Goal: Information Seeking & Learning: Learn about a topic

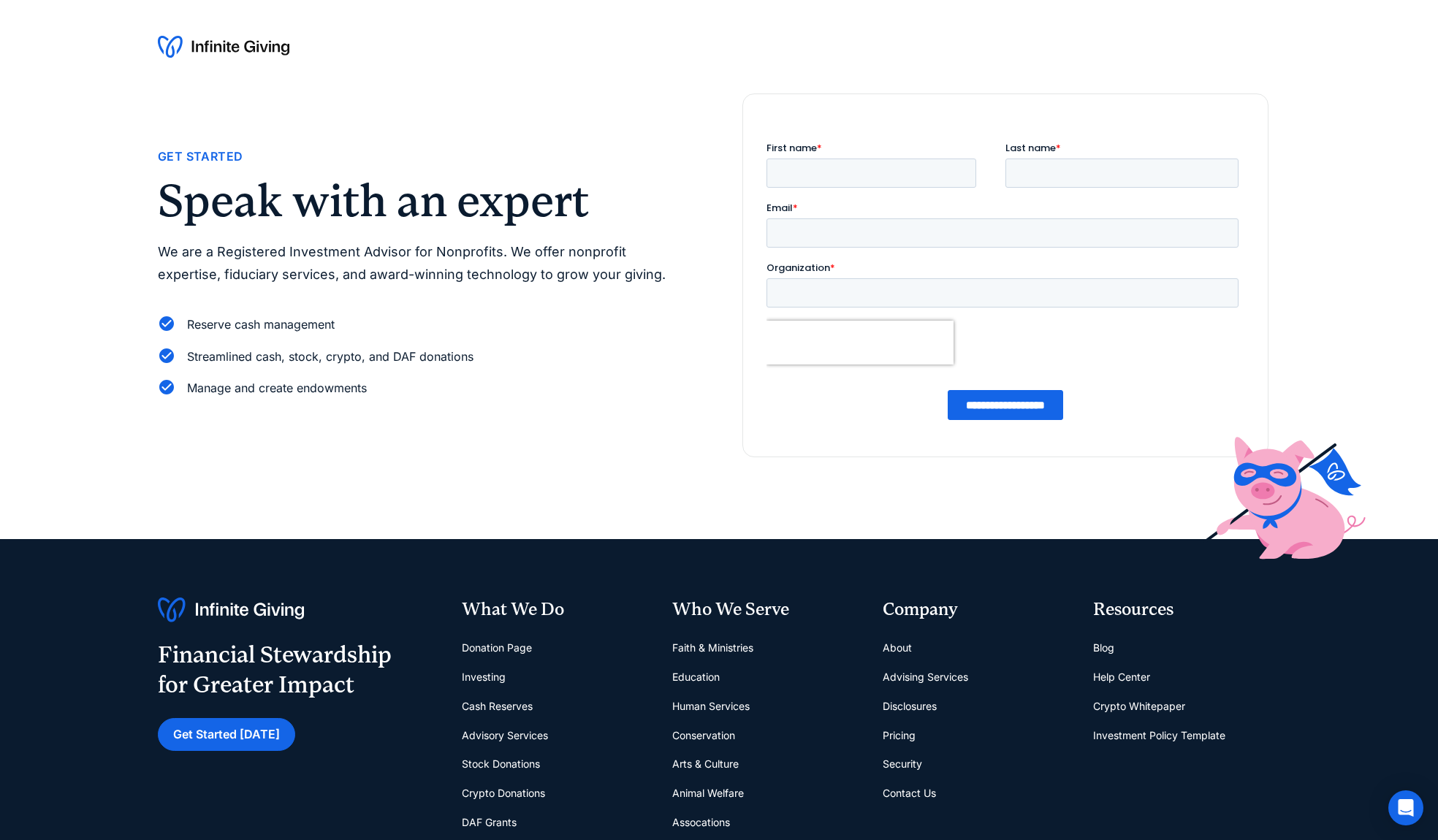
click at [257, 48] on img at bounding box center [223, 47] width 131 height 23
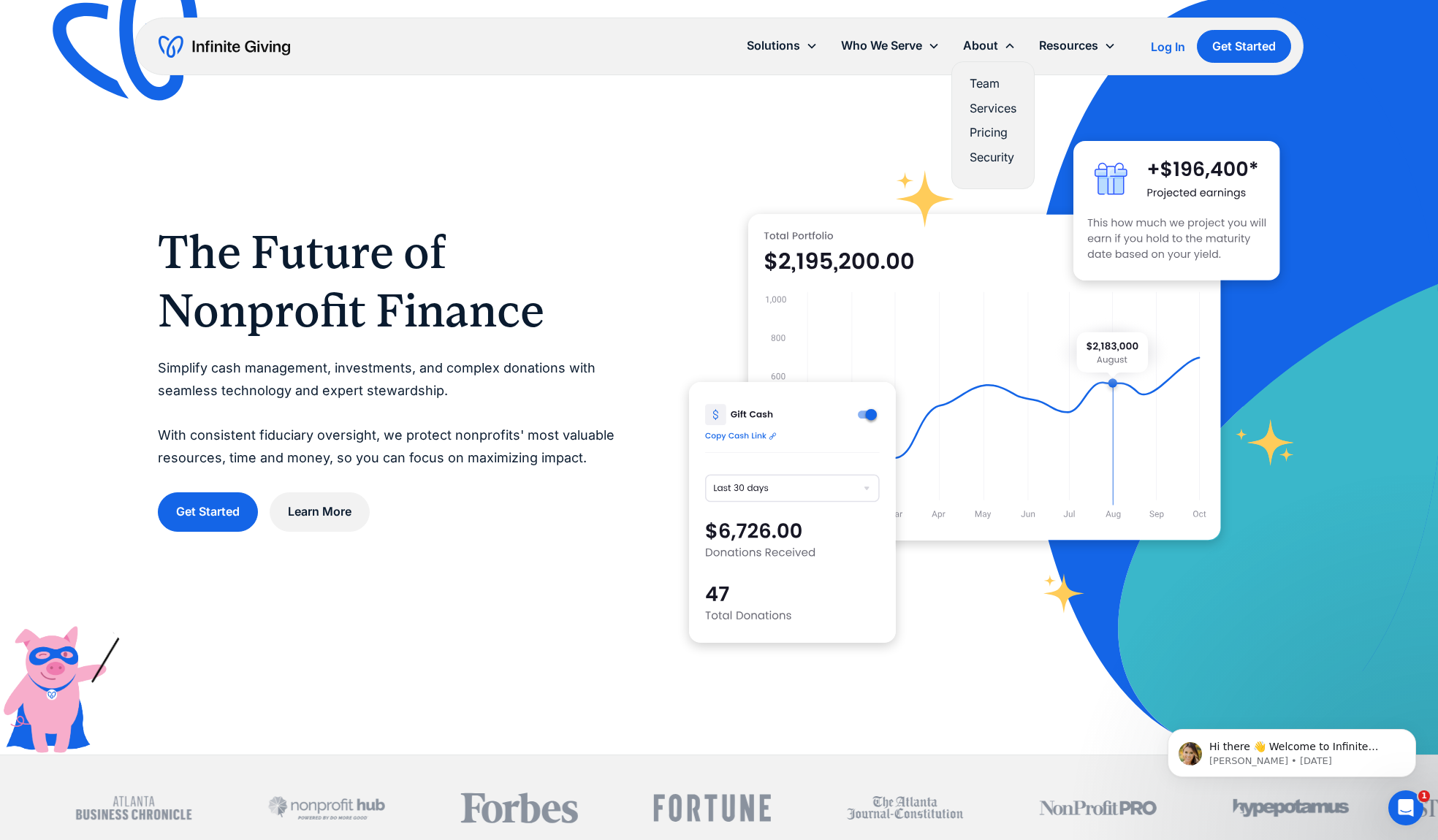
click at [970, 134] on link "Pricing" at bounding box center [994, 132] width 47 height 20
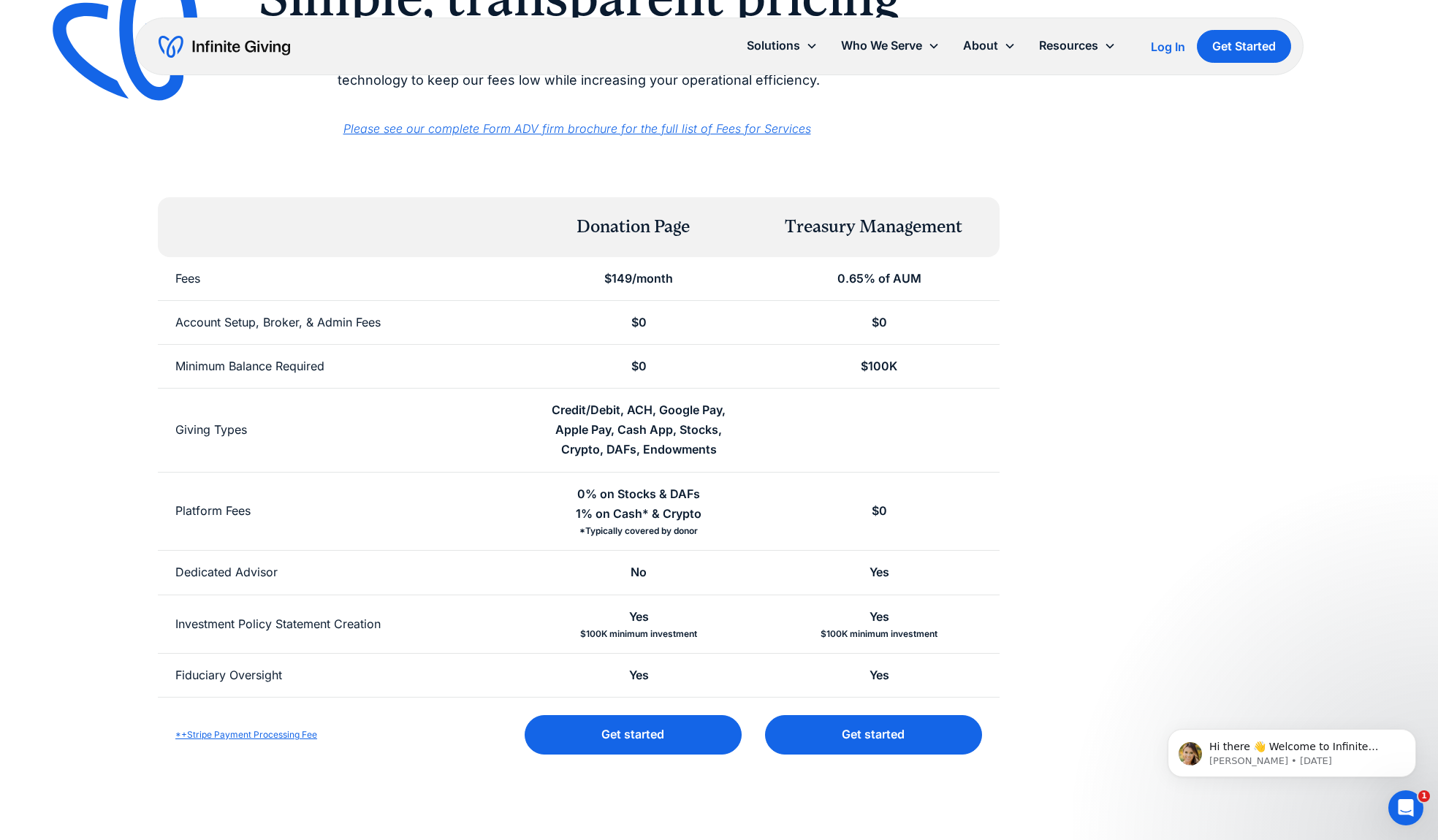
scroll to position [176, 0]
click at [897, 443] on div at bounding box center [880, 428] width 241 height 84
